Goal: Task Accomplishment & Management: Manage account settings

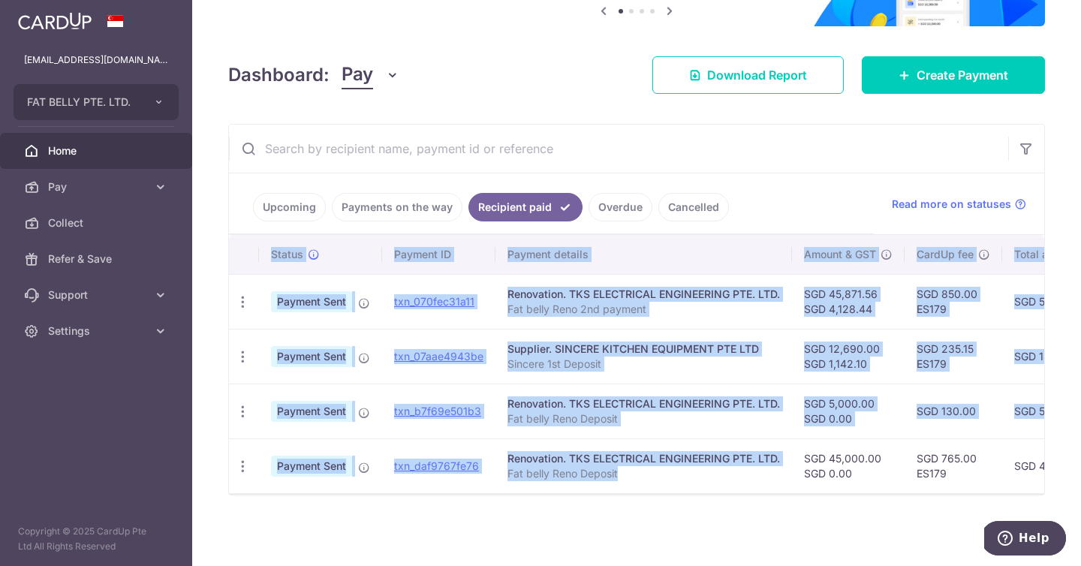
drag, startPoint x: 767, startPoint y: 484, endPoint x: 812, endPoint y: 490, distance: 45.4
click at [812, 490] on div "Status Payment ID Payment details Amount & GST CardUp fee Total amt. Charge dat…" at bounding box center [636, 364] width 815 height 258
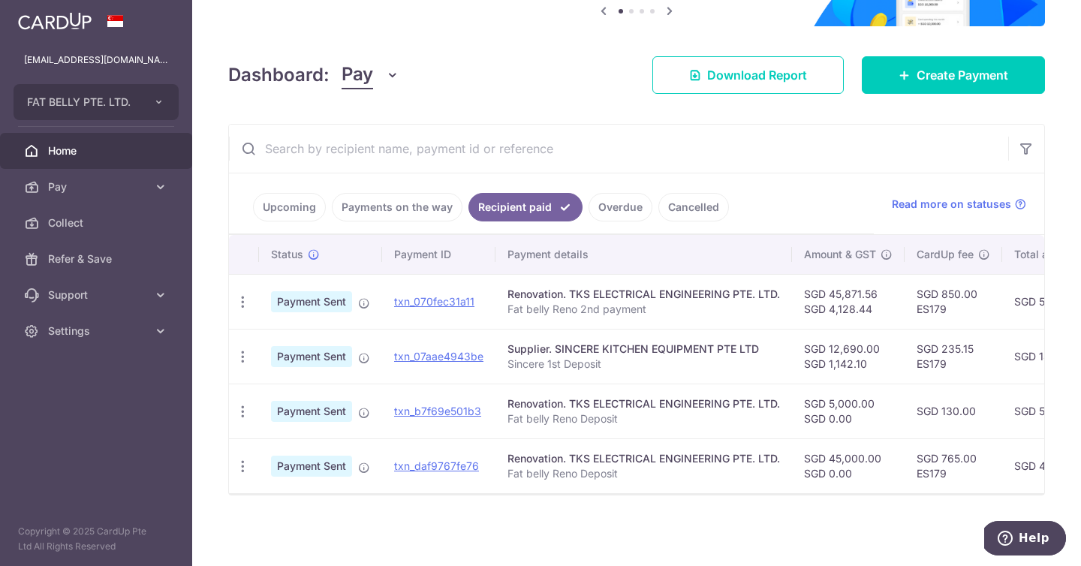
click at [745, 531] on div "× Pause Schedule Pause all future payments in this series Pause just this one p…" at bounding box center [636, 283] width 889 height 566
click at [433, 295] on link "txn_070fec31a11" at bounding box center [434, 301] width 80 height 13
click at [436, 438] on td "txn_daf9767fe76" at bounding box center [438, 465] width 113 height 55
click at [440, 459] on link "txn_daf9767fe76" at bounding box center [436, 465] width 85 height 13
click at [161, 114] on button "FAT BELLY PTE. LTD." at bounding box center [96, 102] width 165 height 36
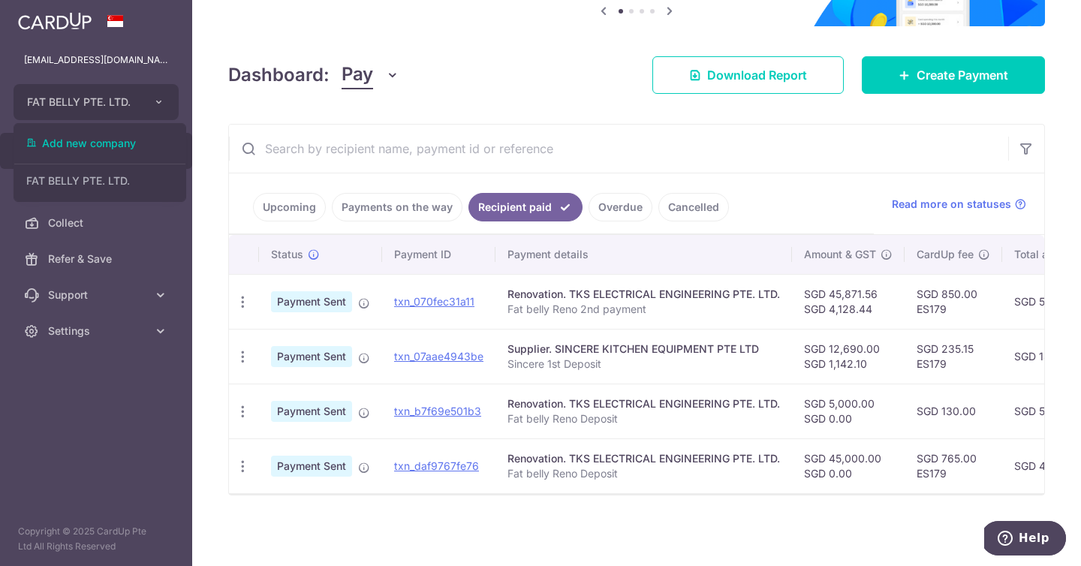
click at [77, 469] on aside "hello@fatbellysg.com FAT BELLY PTE. LTD. Add new company FAT BELLY PTE. LTD. Ho…" at bounding box center [96, 283] width 192 height 566
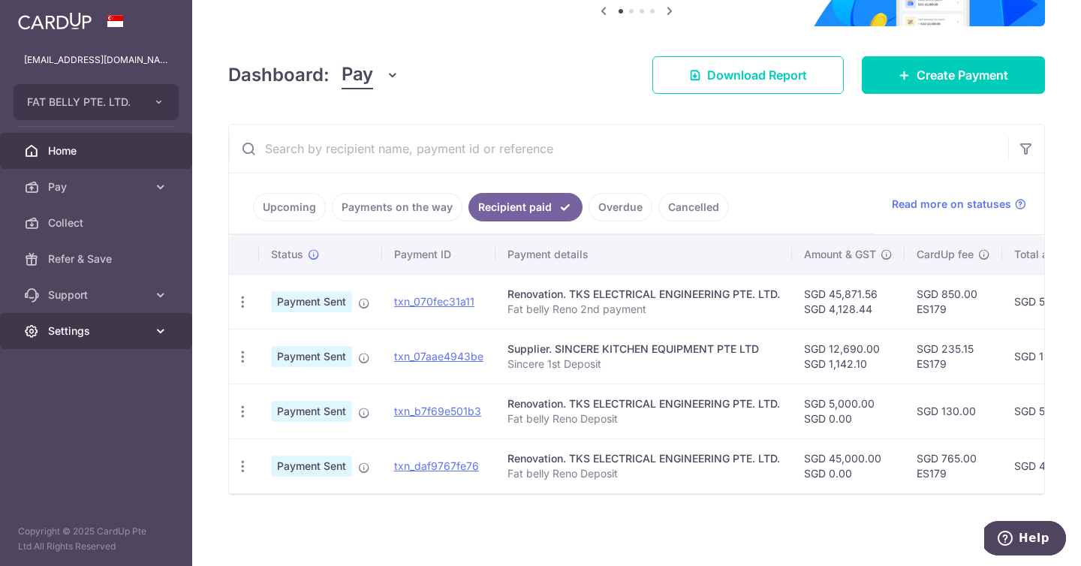
click at [131, 316] on link "Settings" at bounding box center [96, 331] width 192 height 36
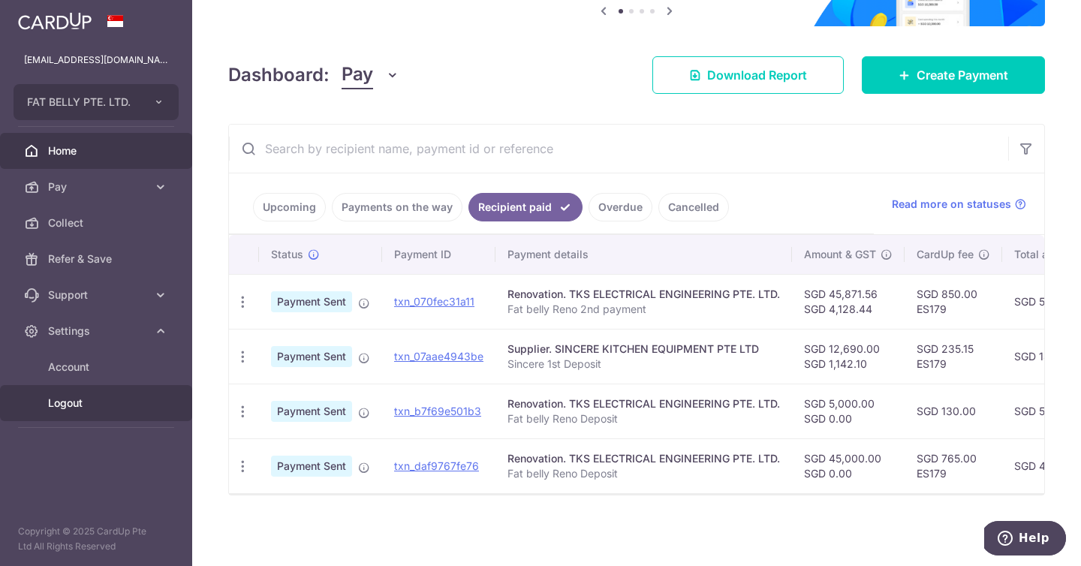
click at [66, 414] on link "Logout" at bounding box center [96, 403] width 192 height 36
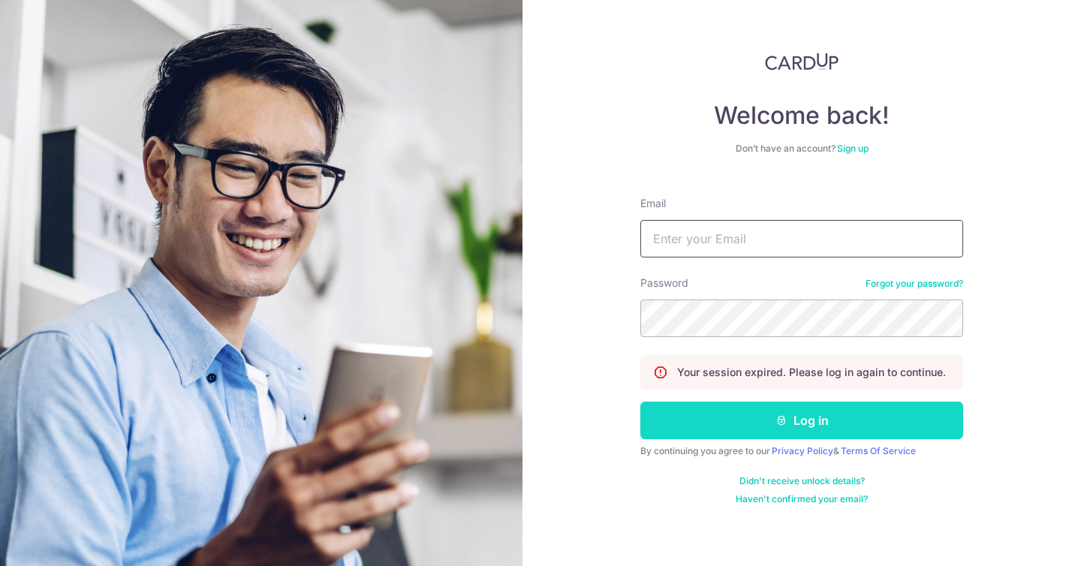
type input "hello@fatbellysg.com"
click at [847, 414] on button "Log in" at bounding box center [801, 421] width 323 height 38
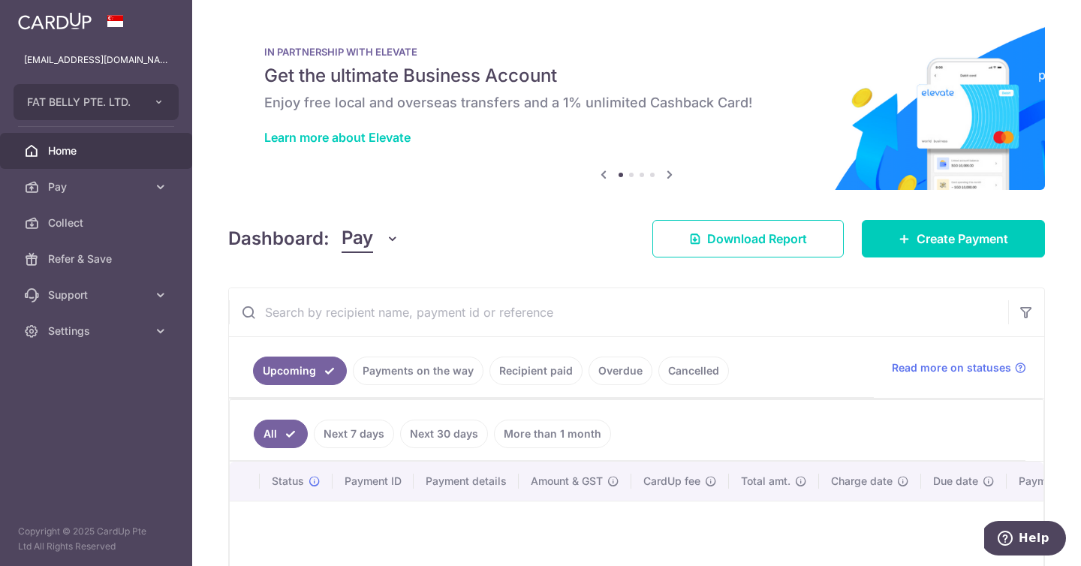
scroll to position [3, 0]
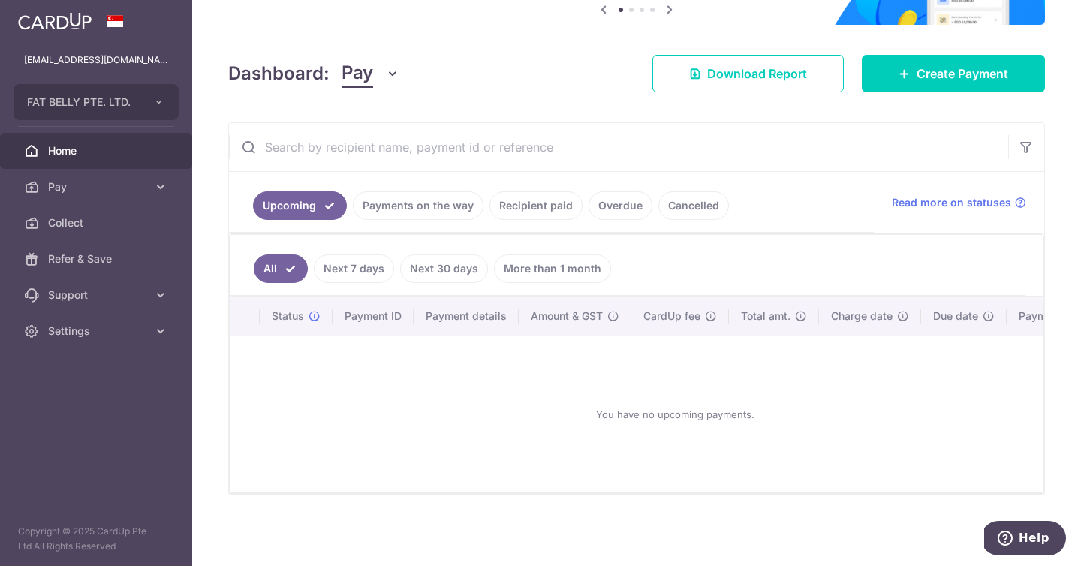
click at [551, 193] on link "Recipient paid" at bounding box center [535, 205] width 93 height 29
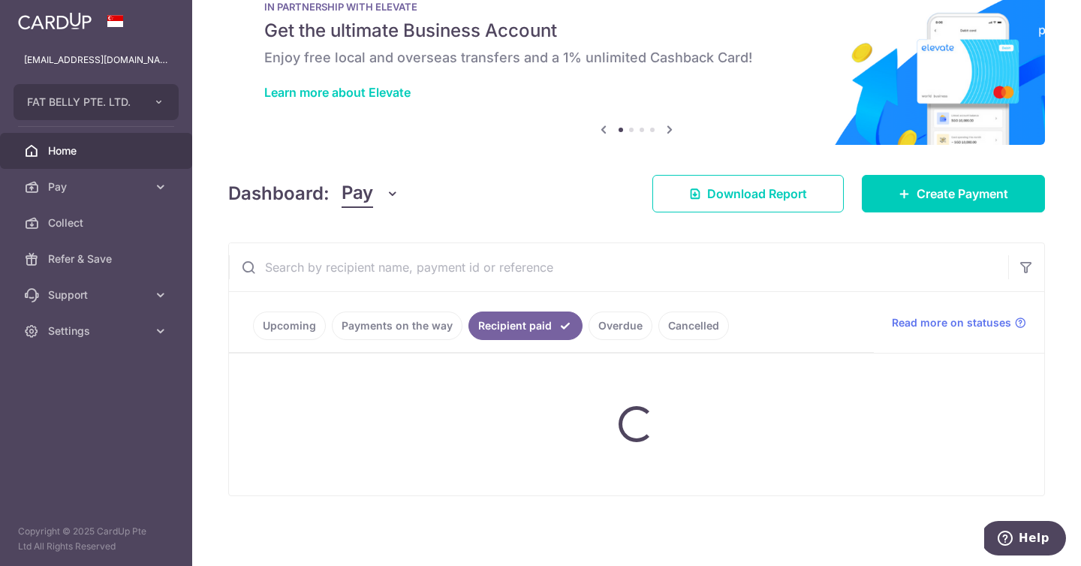
scroll to position [174, 0]
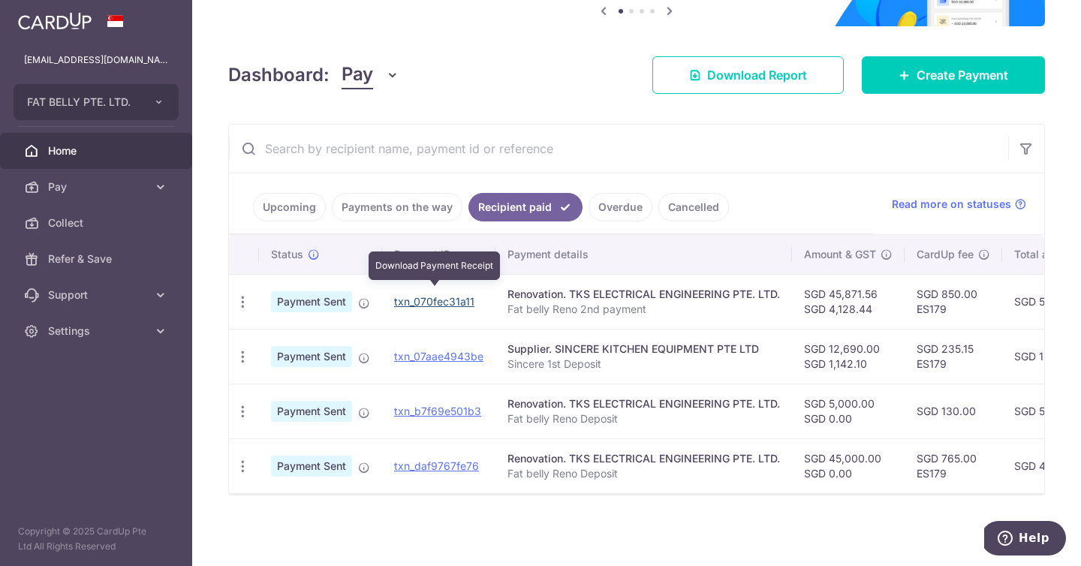
click at [429, 295] on link "txn_070fec31a11" at bounding box center [434, 301] width 80 height 13
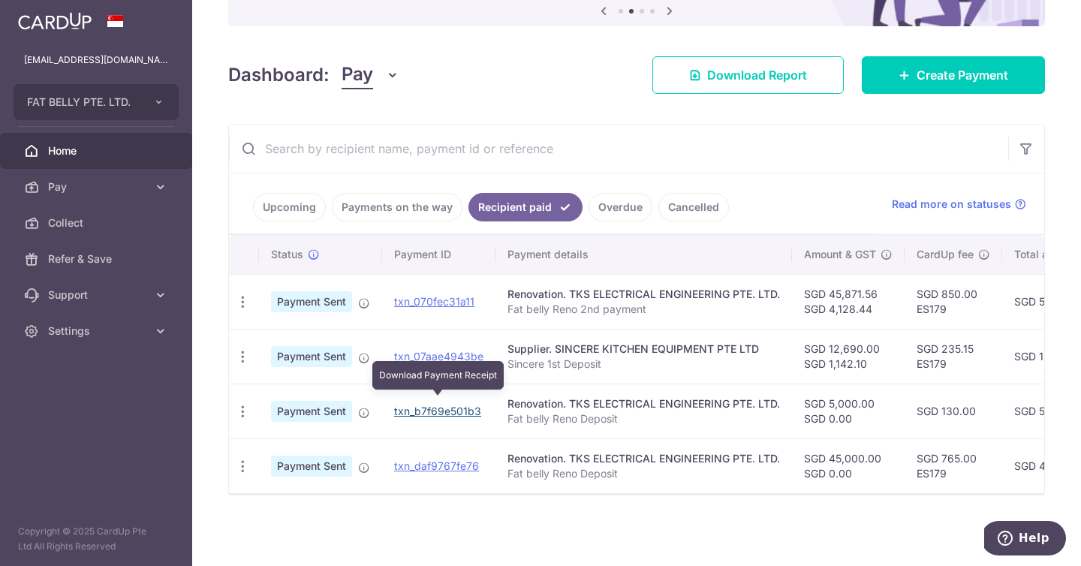
click at [453, 405] on link "txn_b7f69e501b3" at bounding box center [437, 411] width 87 height 13
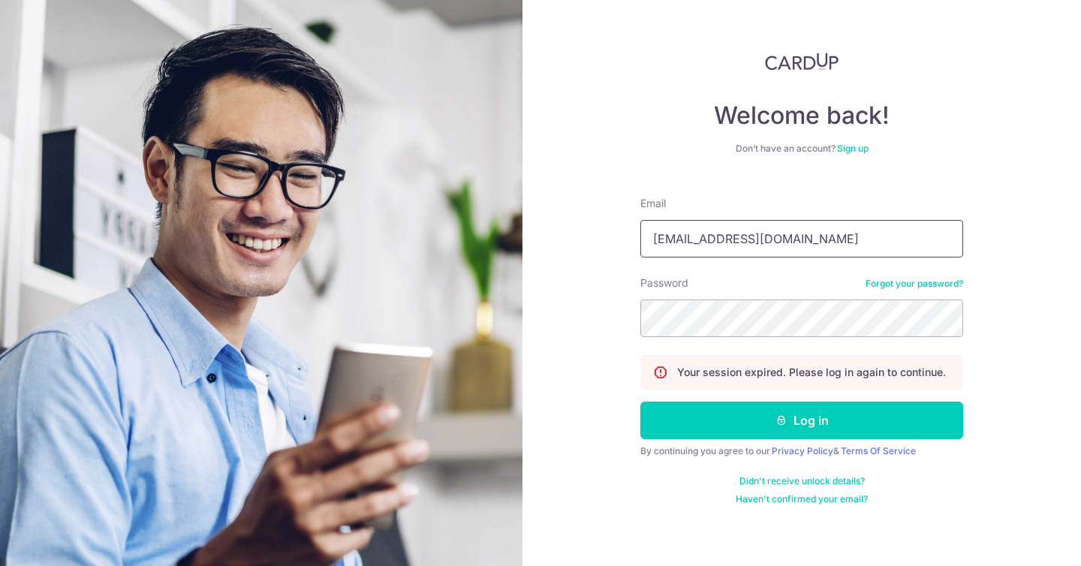
click at [773, 225] on input "[EMAIL_ADDRESS][DOMAIN_NAME]" at bounding box center [801, 239] width 323 height 38
type input "hello@yara.com.sg"
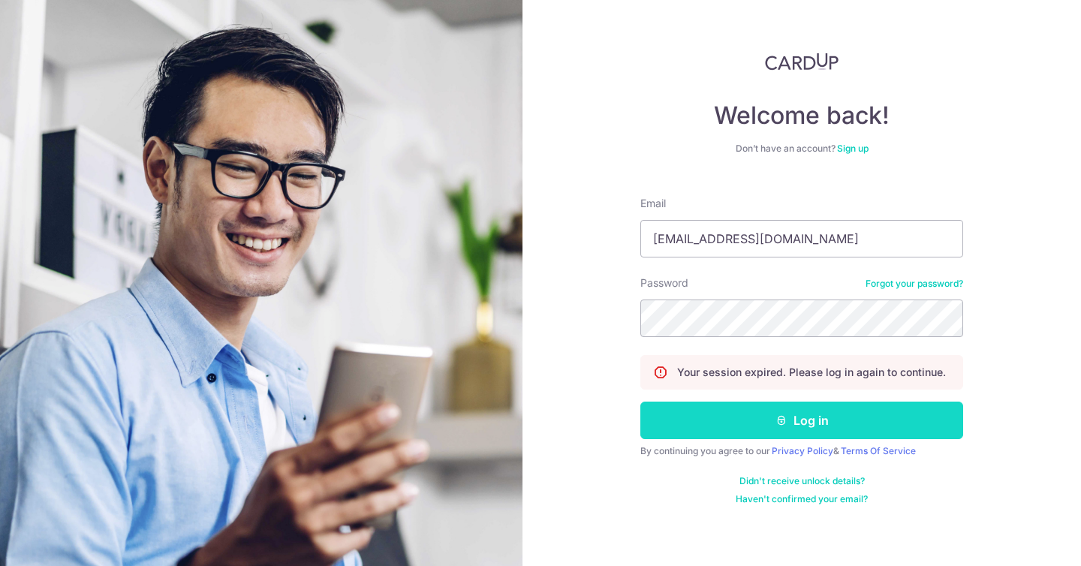
click at [763, 426] on button "Log in" at bounding box center [801, 421] width 323 height 38
